Goal: Task Accomplishment & Management: Manage account settings

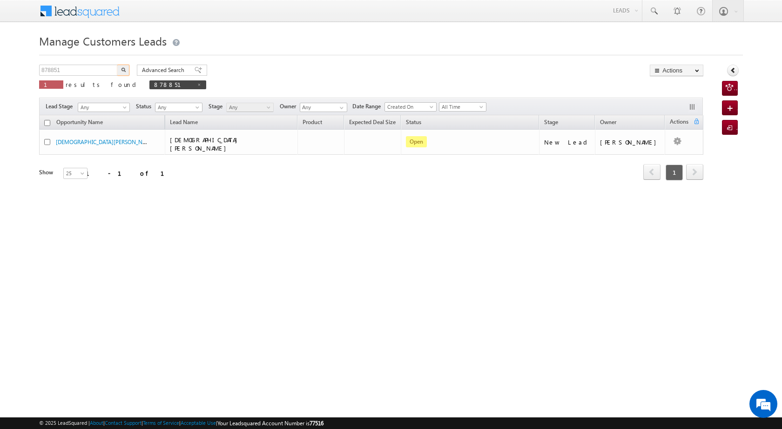
click at [36, 72] on body "Menu [PERSON_NAME] [PERSON_NAME] a2@ks erve." at bounding box center [391, 132] width 782 height 264
type input "878189"
click at [123, 73] on button "button" at bounding box center [123, 70] width 12 height 11
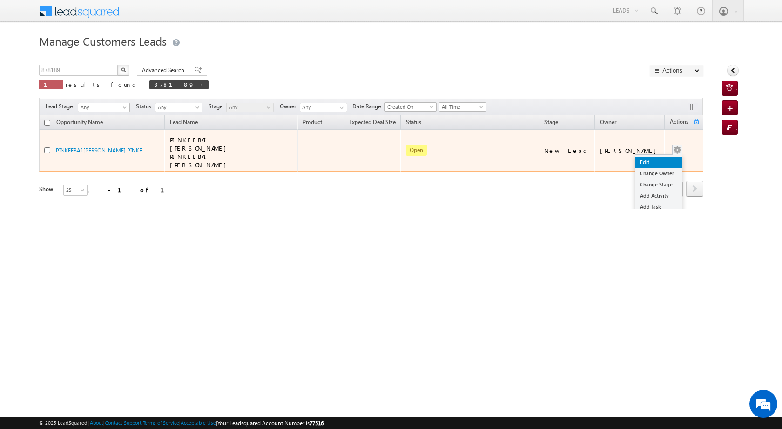
click at [659, 157] on link "Edit" at bounding box center [658, 162] width 47 height 11
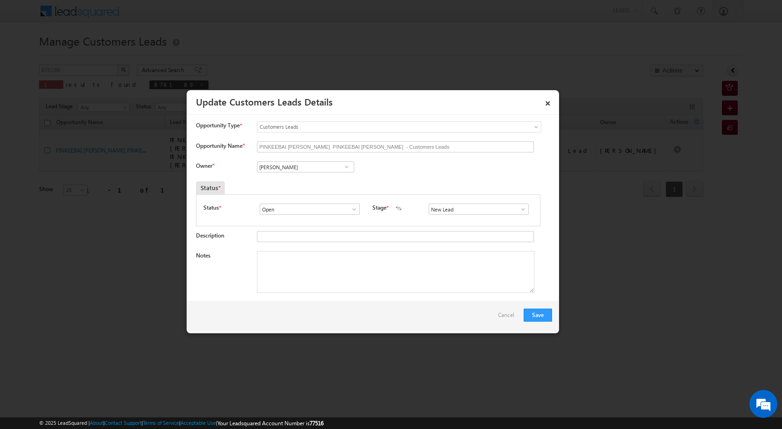
click at [346, 165] on span at bounding box center [346, 166] width 9 height 7
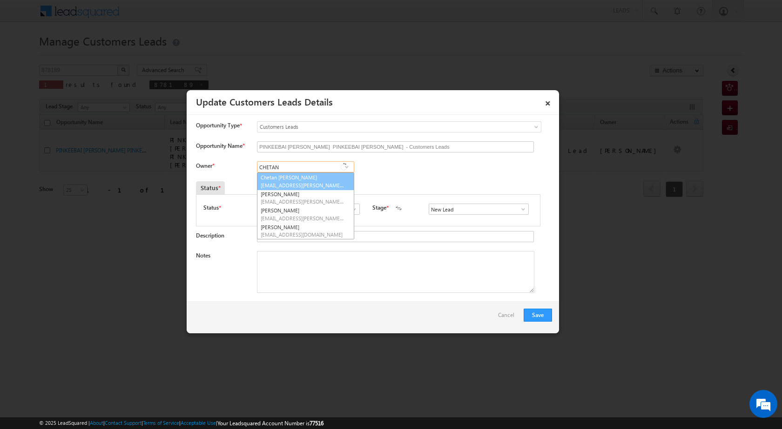
click at [327, 177] on link "[PERSON_NAME] Prajapati [EMAIL_ADDRESS][PERSON_NAME][DOMAIN_NAME]" at bounding box center [305, 182] width 97 height 18
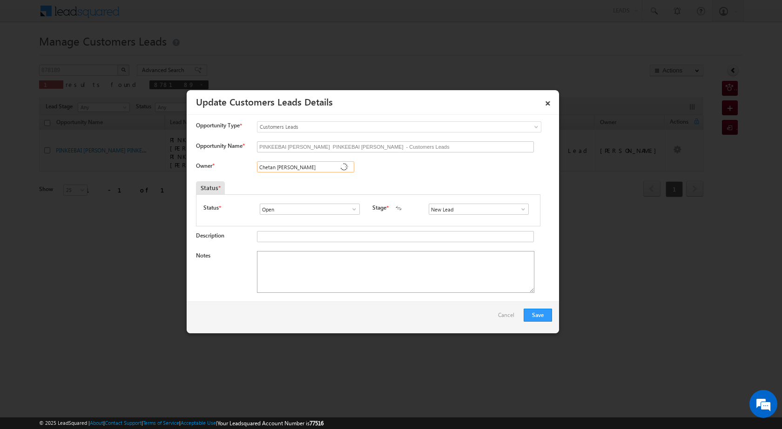
type input "Chetan [PERSON_NAME]"
click at [342, 254] on textarea "Notes" at bounding box center [395, 272] width 277 height 42
click at [302, 274] on textarea "Notes" at bounding box center [395, 272] width 277 height 42
paste textarea "BT + TOP 1 YAER 4 LAC SACTION LATER PV 10 LAC LOAN TOPUP 3 LAC TOTAL LOAN AMOUN…"
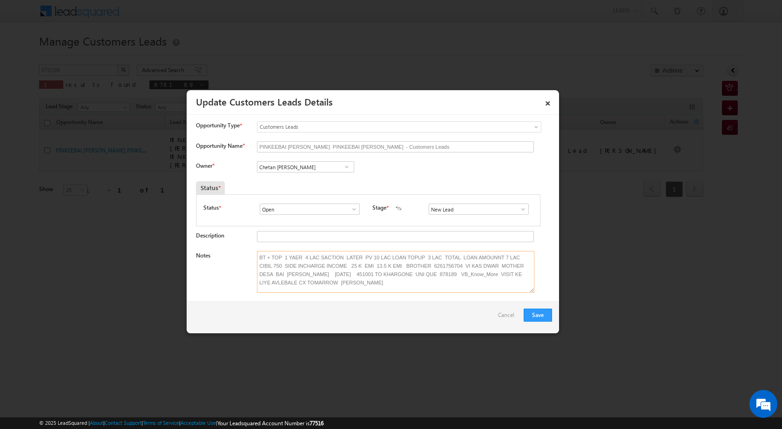
type textarea "BT + TOP 1 YAER 4 LAC SACTION LATER PV 10 LAC LOAN TOPUP 3 LAC TOTAL LOAN AMOUN…"
click at [518, 208] on span at bounding box center [522, 209] width 9 height 7
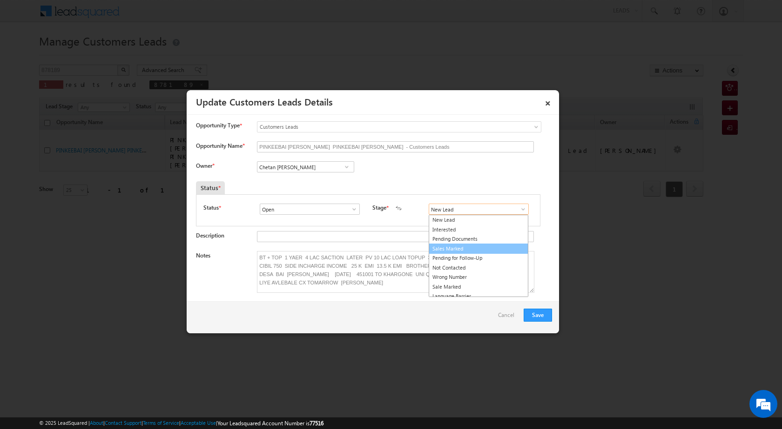
click at [469, 250] on link "Sales Marked" at bounding box center [479, 249] width 100 height 11
type input "Sales Marked"
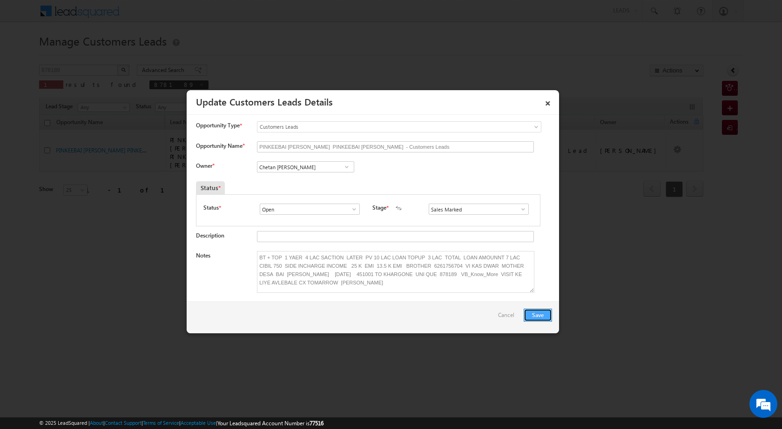
click at [546, 312] on button "Save" at bounding box center [537, 315] width 28 height 13
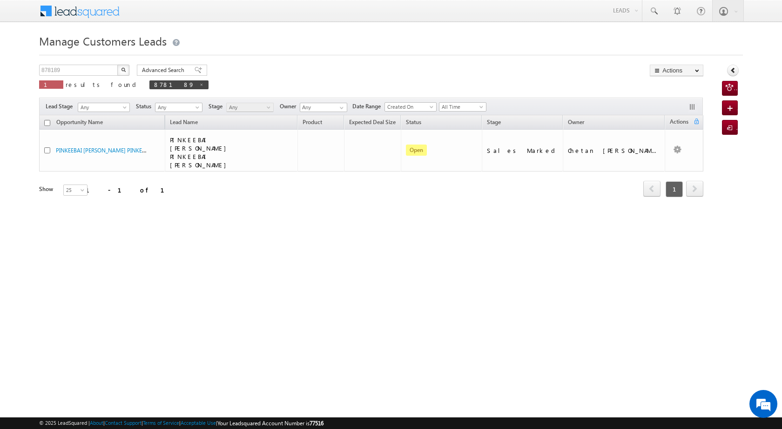
click at [79, 61] on div "Manage Customers Leads Customers Leads updated successfully. 878189 X 1 results…" at bounding box center [391, 147] width 704 height 233
click at [66, 68] on input "878189" at bounding box center [79, 70] width 80 height 11
drag, startPoint x: 66, startPoint y: 68, endPoint x: 36, endPoint y: 69, distance: 29.8
click at [36, 69] on body "Menu [PERSON_NAME] [PERSON_NAME] a2@ks erve." at bounding box center [391, 132] width 782 height 264
paste input "66644"
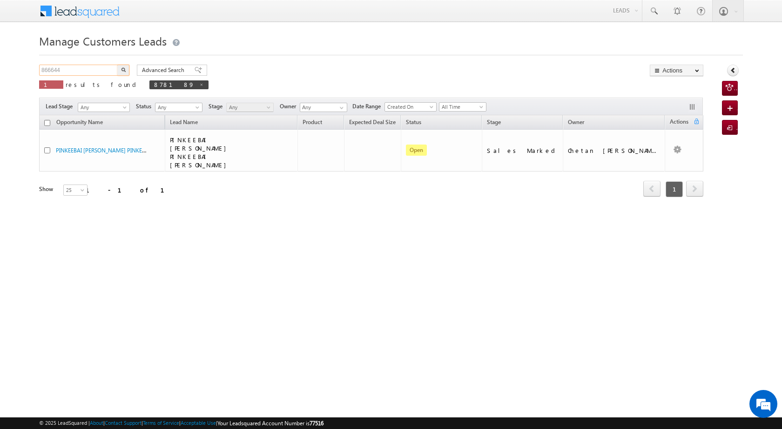
type input "866644"
click at [122, 67] on button "button" at bounding box center [123, 70] width 12 height 11
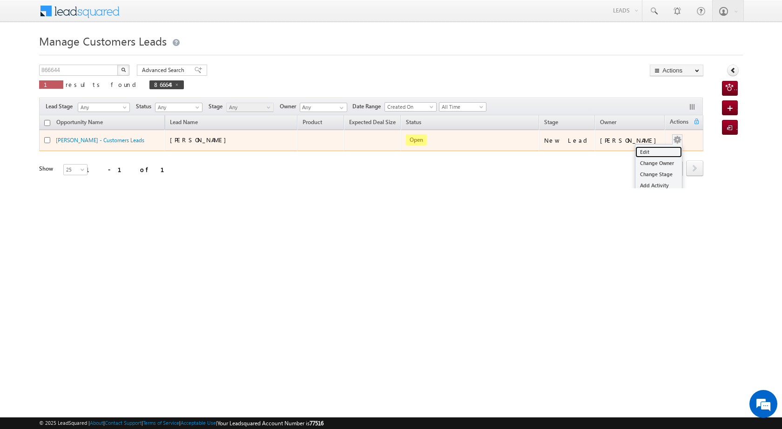
click at [656, 152] on link "Edit" at bounding box center [658, 152] width 47 height 11
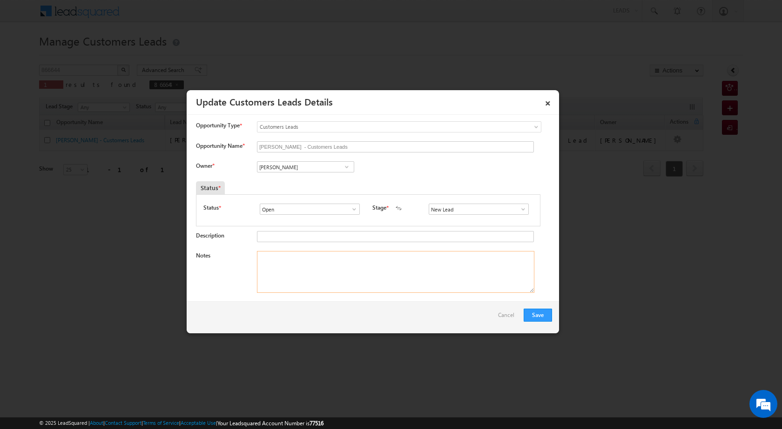
click at [315, 264] on textarea "Notes" at bounding box center [395, 272] width 277 height 42
click at [518, 209] on span at bounding box center [522, 209] width 9 height 7
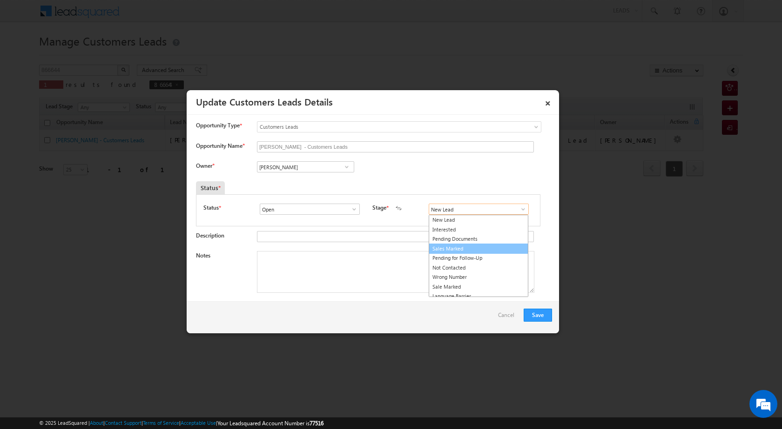
click at [470, 250] on link "Sales Marked" at bounding box center [479, 249] width 100 height 11
type input "Sales Marked"
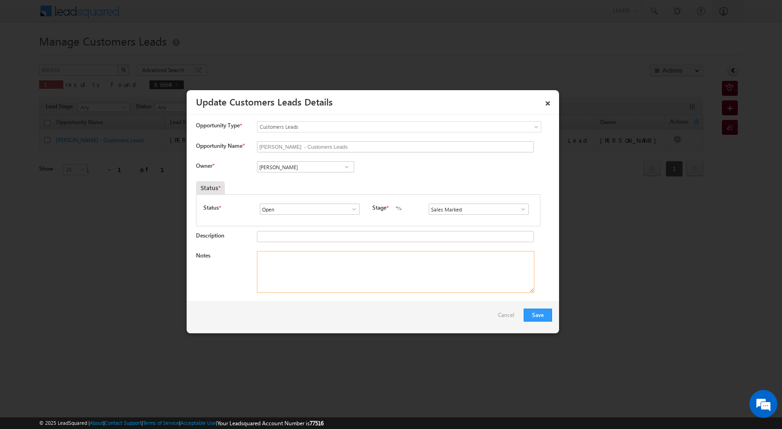
click at [337, 260] on textarea "Notes" at bounding box center [395, 272] width 277 height 42
click at [352, 261] on textarea "Notes" at bounding box center [395, 272] width 277 height 42
paste textarea "PLOT VAILUE 10 LAC DOWN LOAN AMOUNT 9 LAC INCOME 30 K JOB 17 K BETI HUSABND 18 …"
type textarea "PLOT VAILUE 10 LAC DOWN LOAN AMOUNT 9 LAC INCOME 30 K JOB 17 K BETI HUSABND 18 …"
click at [546, 313] on button "Save" at bounding box center [537, 315] width 28 height 13
